Goal: Navigation & Orientation: Find specific page/section

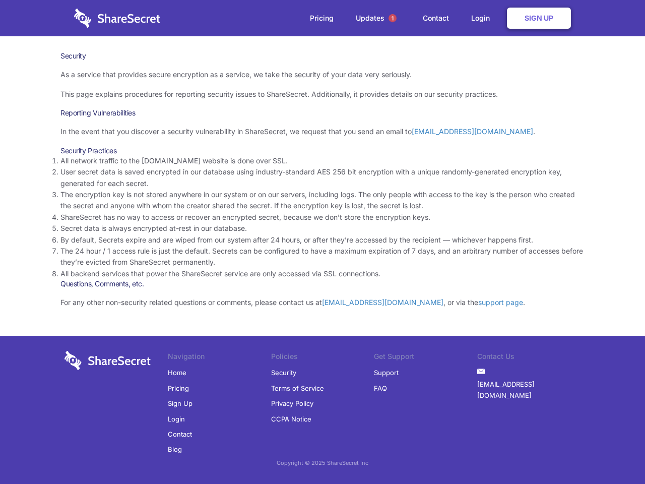
click at [323, 242] on li "By default, Secrets expire and are wiped from our system after 24 hours, or aft…" at bounding box center [323, 239] width 524 height 11
click at [393, 18] on span "1" at bounding box center [393, 18] width 8 height 8
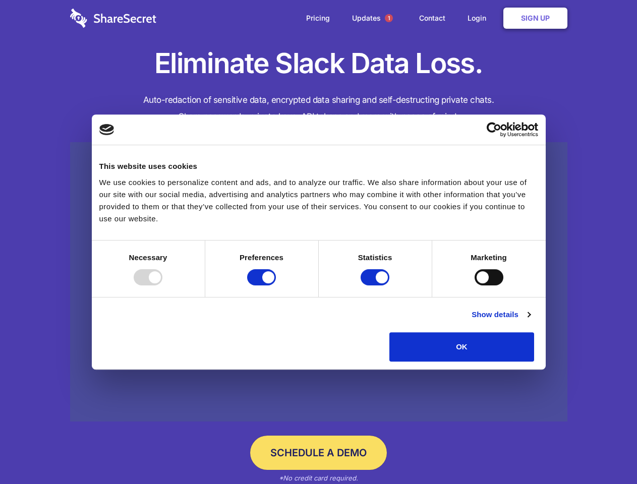
click at [162, 285] on div at bounding box center [148, 277] width 29 height 16
click at [276, 285] on input "Preferences" at bounding box center [261, 277] width 29 height 16
checkbox input "false"
click at [376, 285] on input "Statistics" at bounding box center [375, 277] width 29 height 16
checkbox input "false"
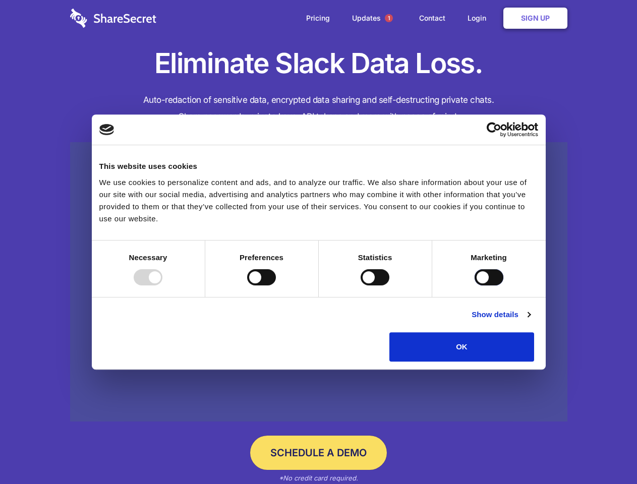
click at [474, 285] on input "Marketing" at bounding box center [488, 277] width 29 height 16
checkbox input "true"
click at [530, 321] on link "Show details" at bounding box center [500, 315] width 58 height 12
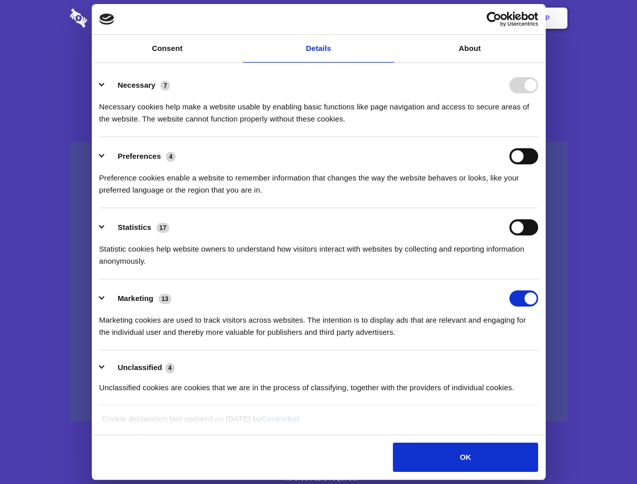
click at [538, 137] on li "Necessary 7 Necessary cookies help make a website usable by enabling basic func…" at bounding box center [318, 101] width 439 height 71
click at [388, 18] on span "1" at bounding box center [389, 18] width 8 height 8
